Goal: Transaction & Acquisition: Purchase product/service

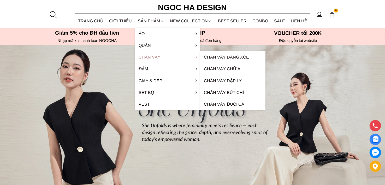
click at [147, 57] on link "Chân váy" at bounding box center [167, 57] width 65 height 12
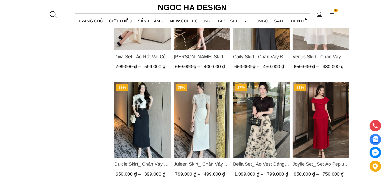
scroll to position [417, 0]
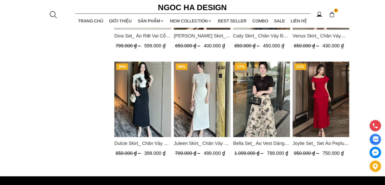
click at [147, 102] on img "Product image - Dulcie Skirt_ Chân Váy Bò Dáng Bút Chì A CV130" at bounding box center [142, 100] width 57 height 76
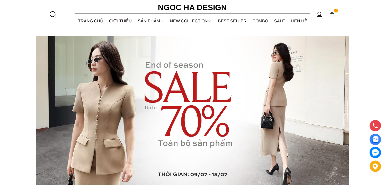
scroll to position [26, 0]
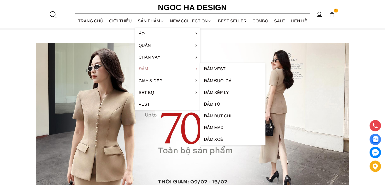
click at [140, 70] on link "Đầm" at bounding box center [167, 69] width 65 height 12
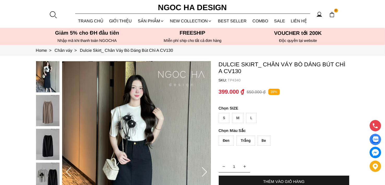
scroll to position [26, 0]
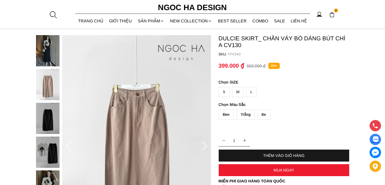
click at [47, 83] on img at bounding box center [47, 84] width 23 height 31
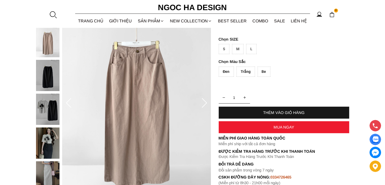
scroll to position [78, 0]
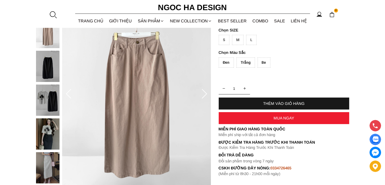
click at [264, 63] on div "Be" at bounding box center [263, 63] width 13 height 10
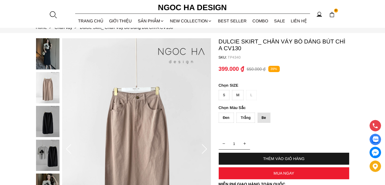
scroll to position [130, 0]
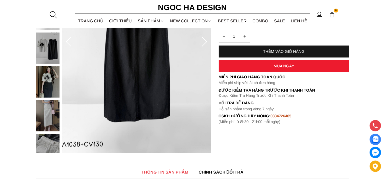
click at [274, 50] on div "THÊM VÀO GIỎ HÀNG" at bounding box center [284, 51] width 130 height 4
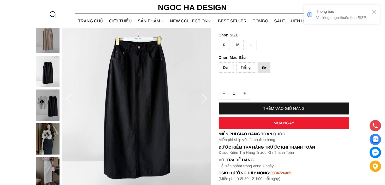
scroll to position [52, 0]
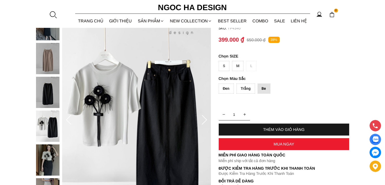
click at [237, 66] on div "M" at bounding box center [237, 66] width 11 height 10
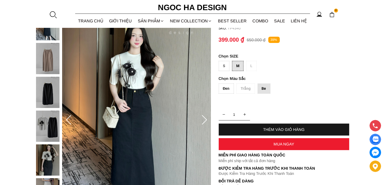
click at [287, 130] on div "THÊM VÀO GIỎ HÀNG" at bounding box center [284, 130] width 130 height 4
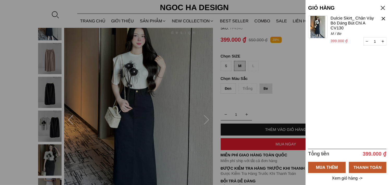
click at [384, 6] on div at bounding box center [382, 7] width 7 height 7
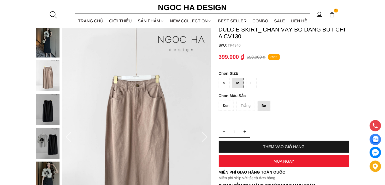
scroll to position [26, 0]
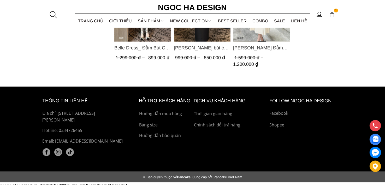
scroll to position [530, 0]
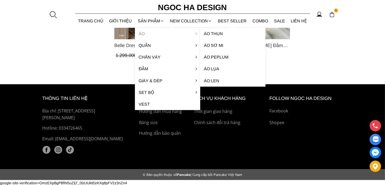
click at [143, 32] on link "Áo" at bounding box center [167, 34] width 65 height 12
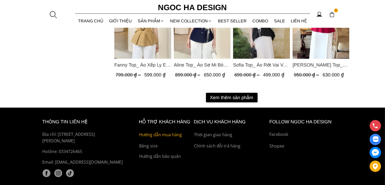
scroll to position [657, 0]
